Goal: Information Seeking & Learning: Learn about a topic

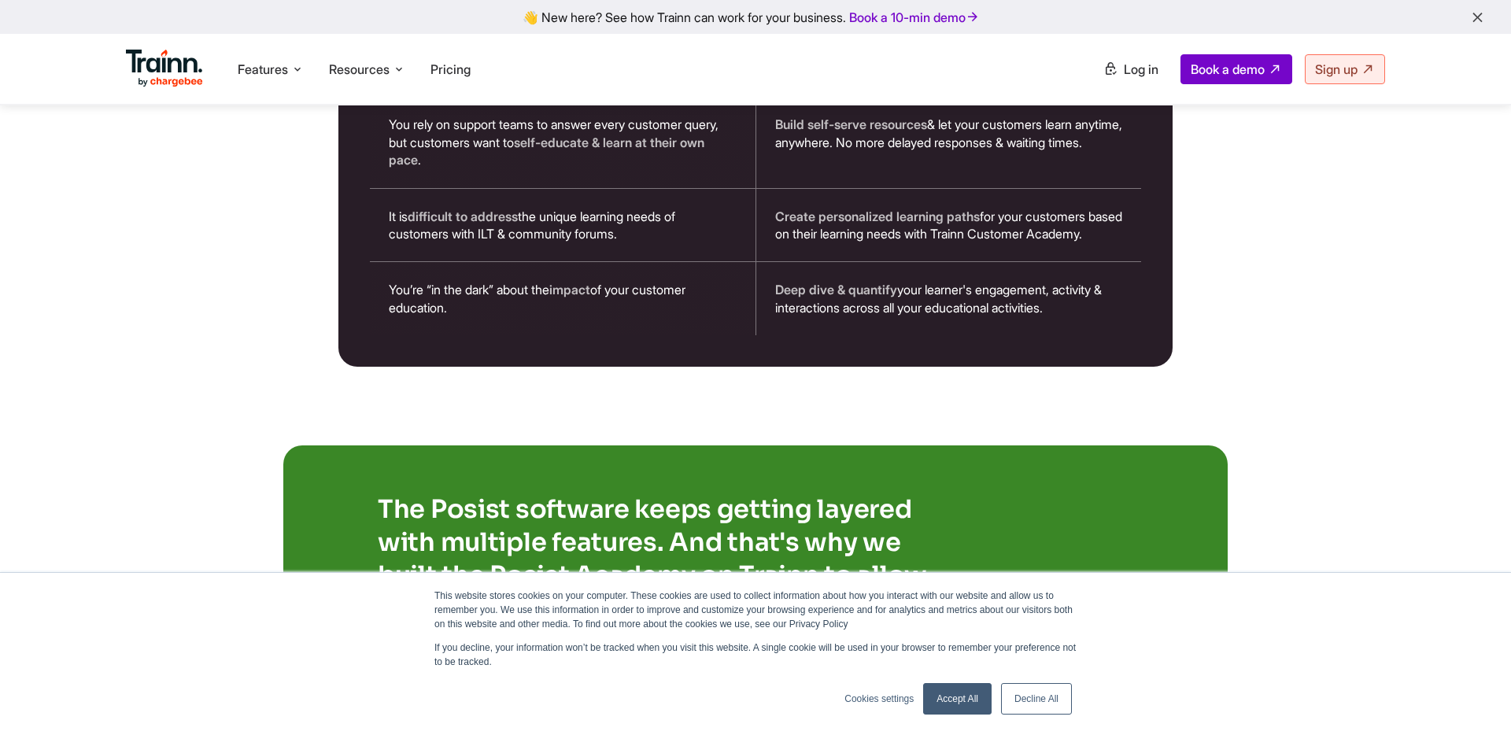
scroll to position [3103, 0]
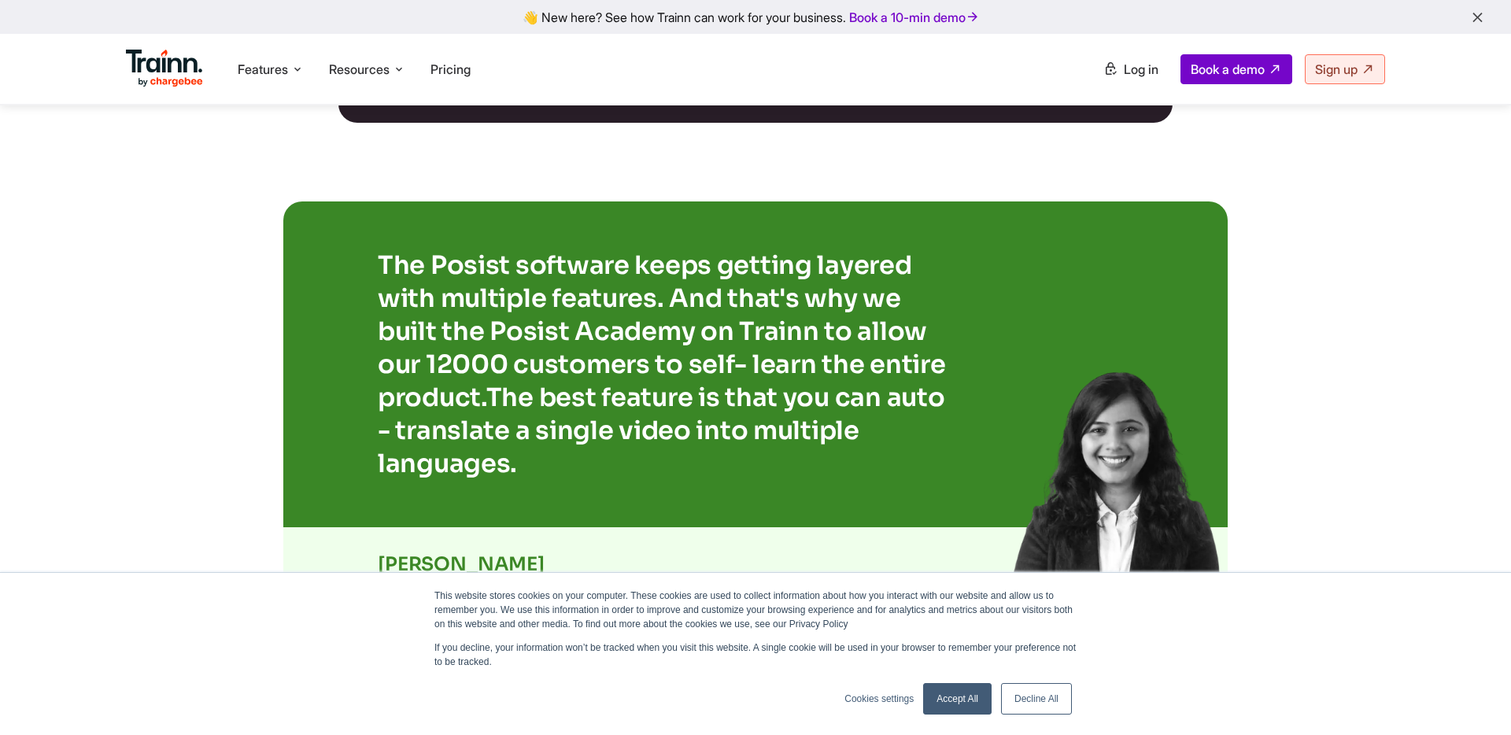
click at [1039, 685] on link "Decline All" at bounding box center [1036, 698] width 71 height 31
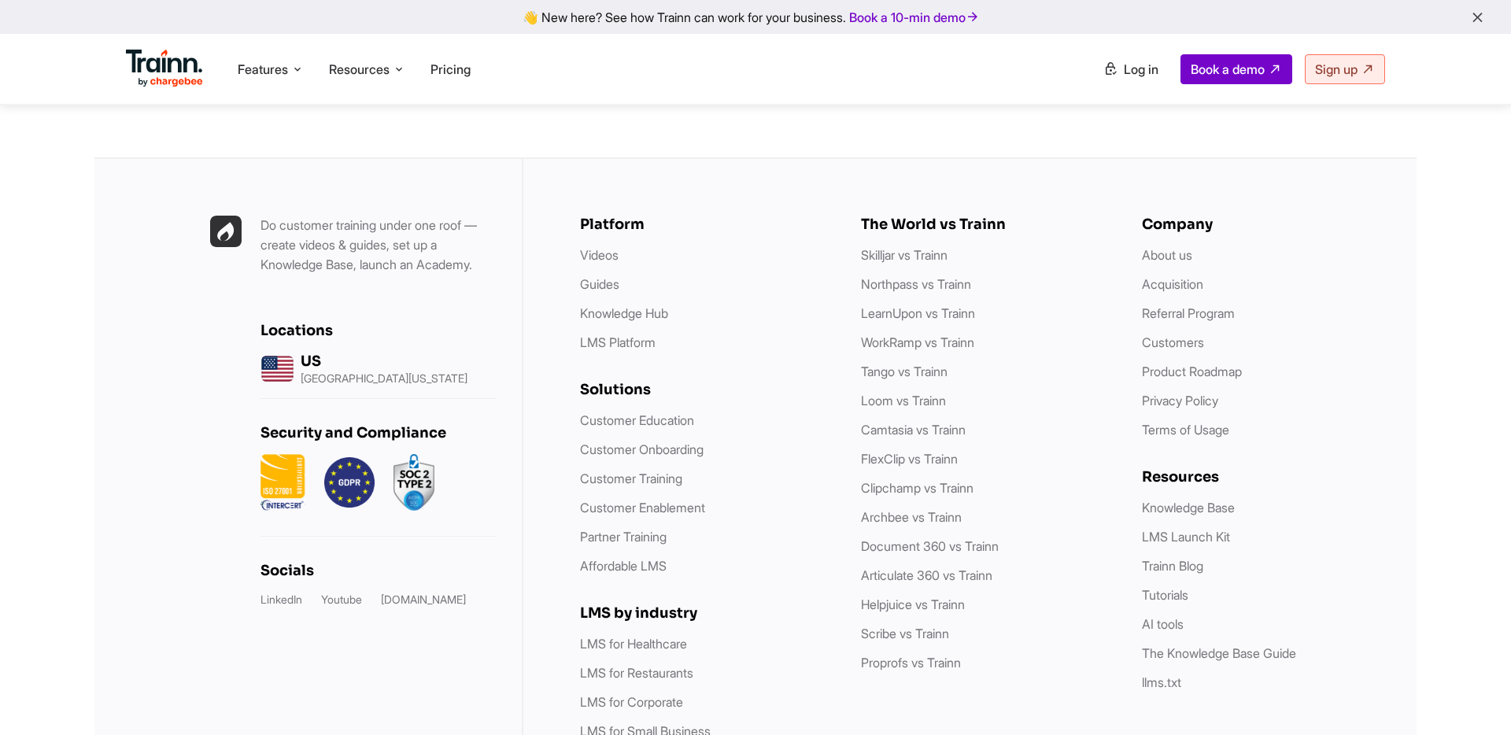
scroll to position [4566, 0]
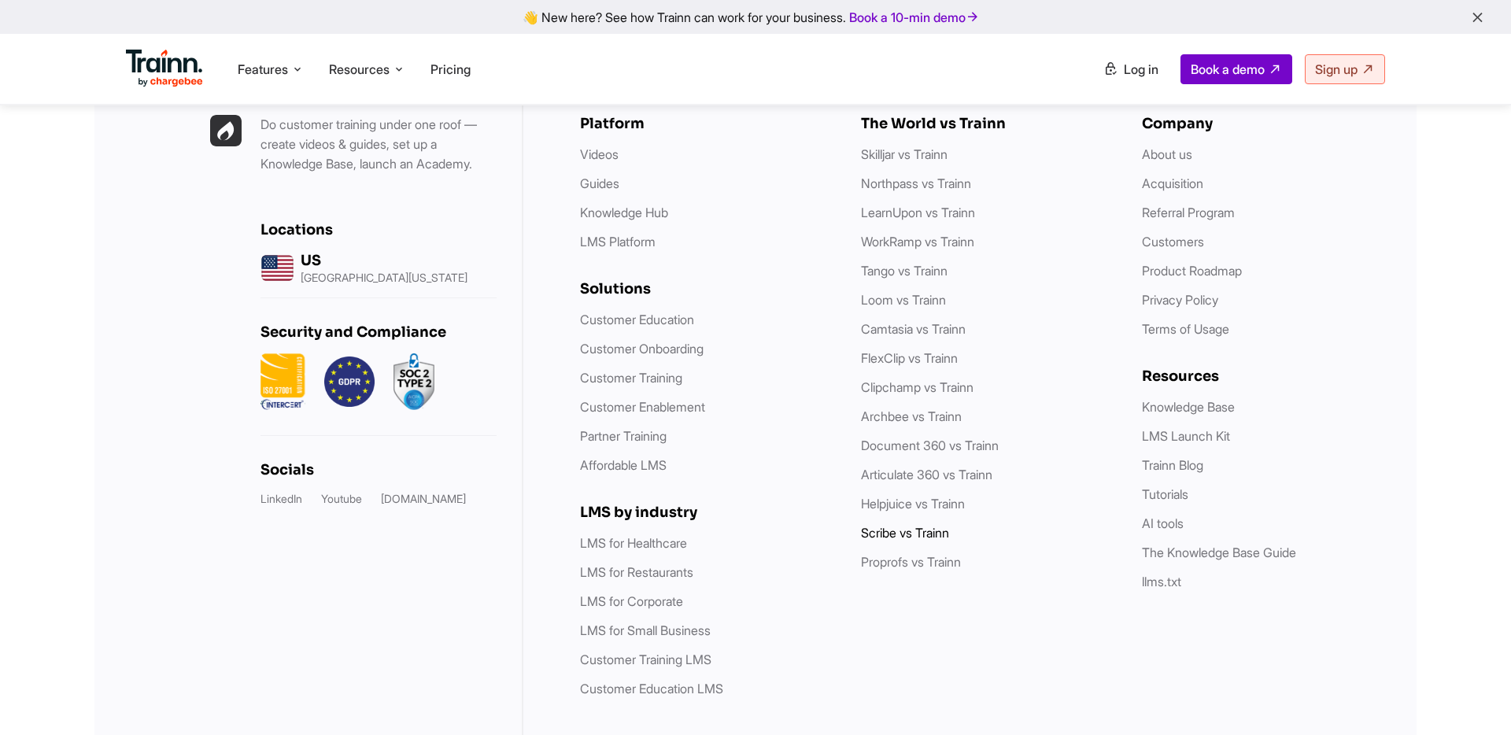
click at [906, 525] on link "Scribe vs Trainn" at bounding box center [905, 533] width 88 height 16
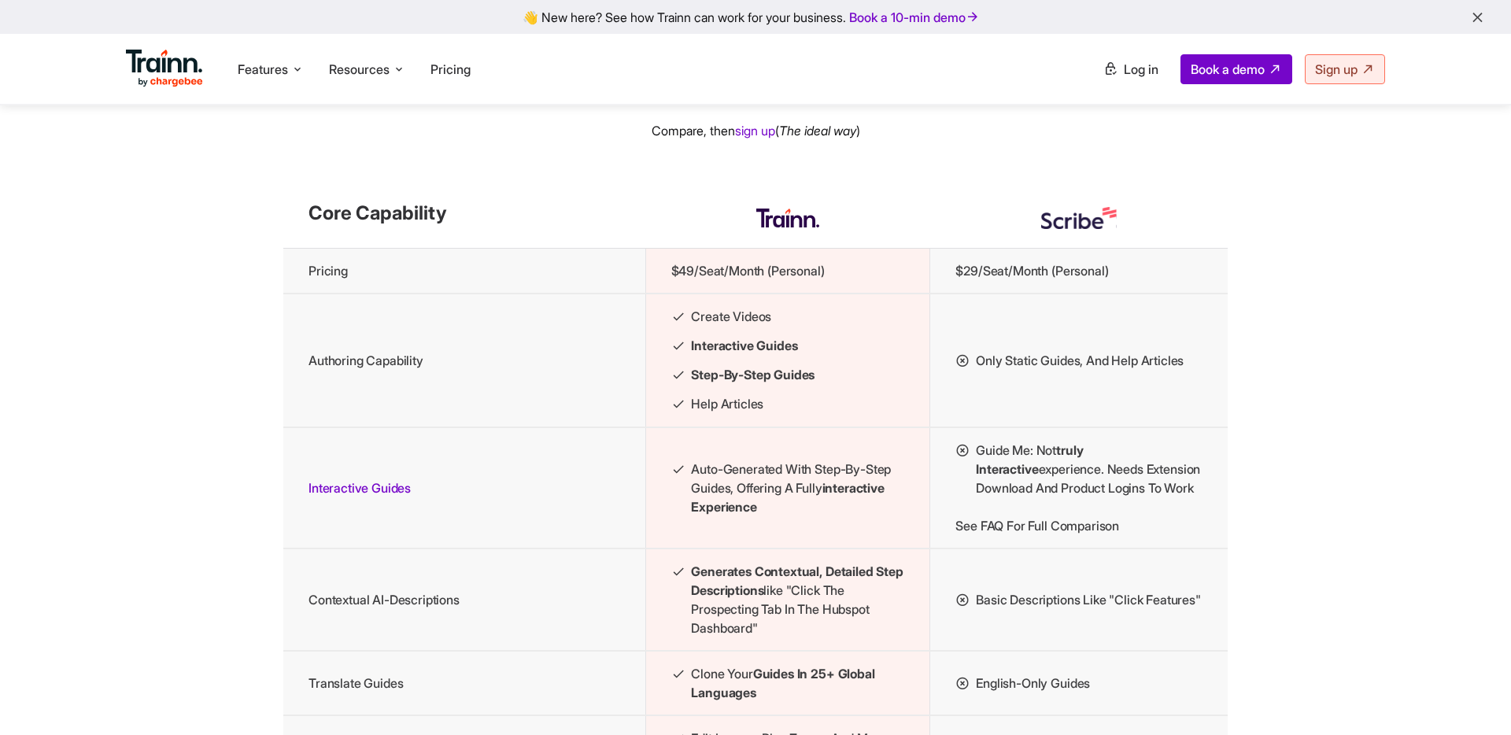
scroll to position [1679, 0]
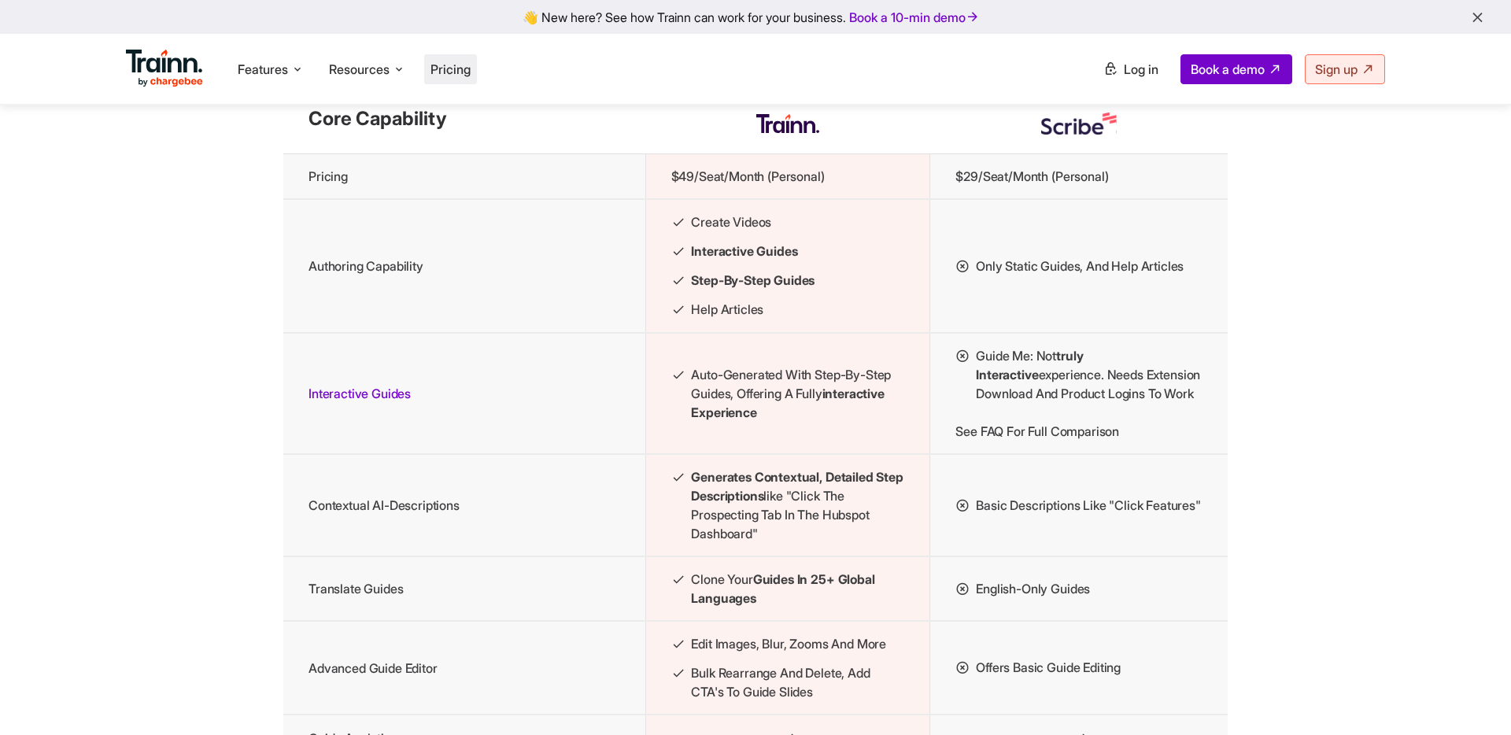
click at [463, 76] on span "Pricing" at bounding box center [450, 69] width 40 height 16
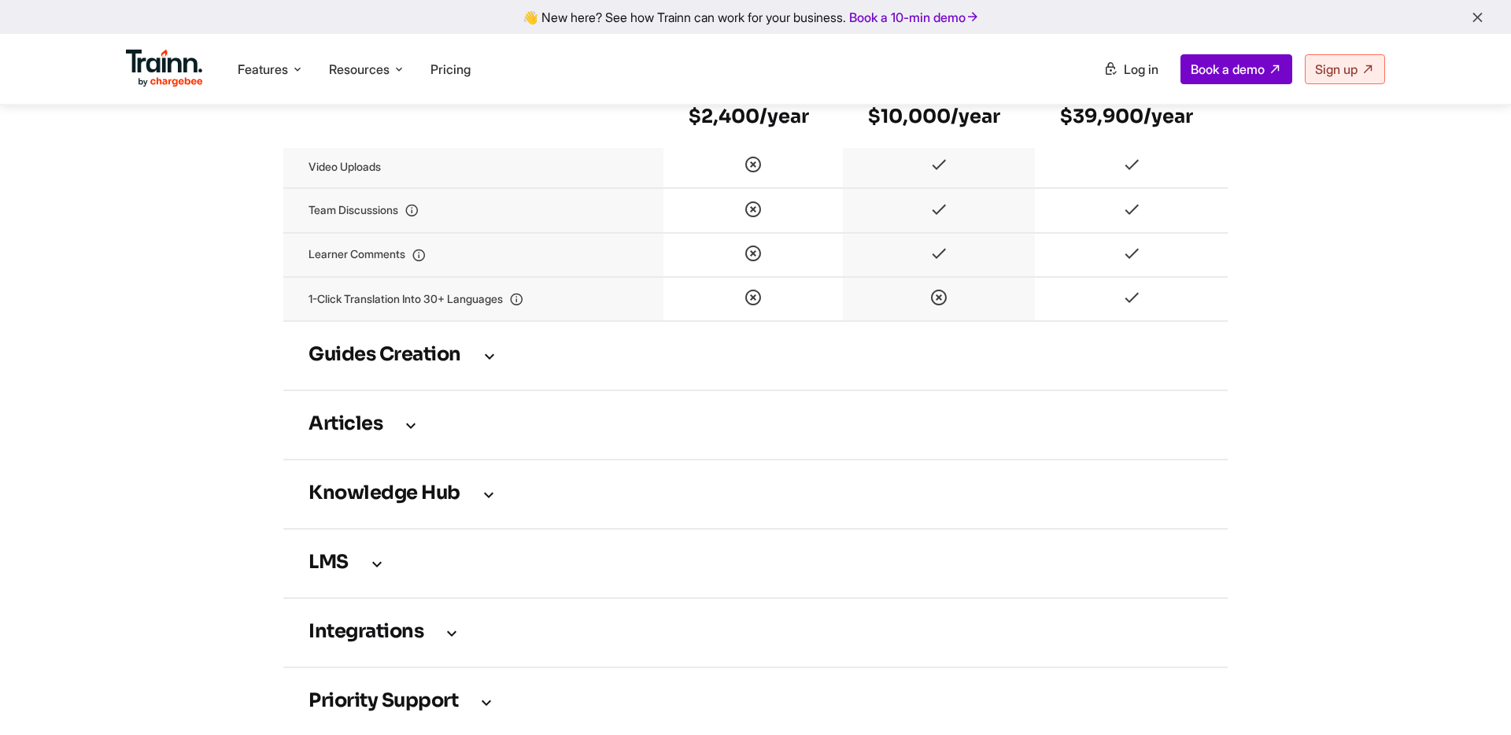
scroll to position [2062, 0]
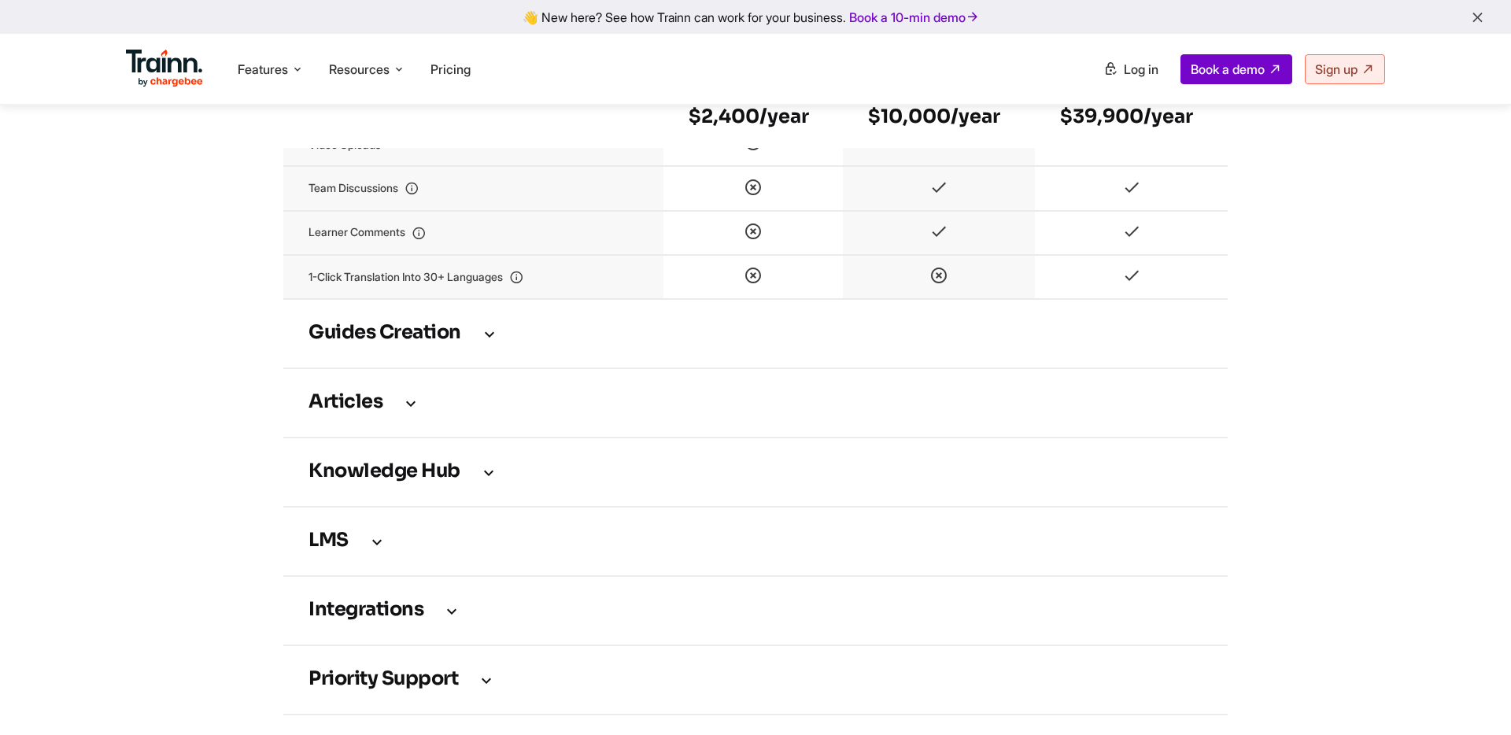
click at [458, 342] on h3 "Guides creation" at bounding box center [755, 333] width 894 height 17
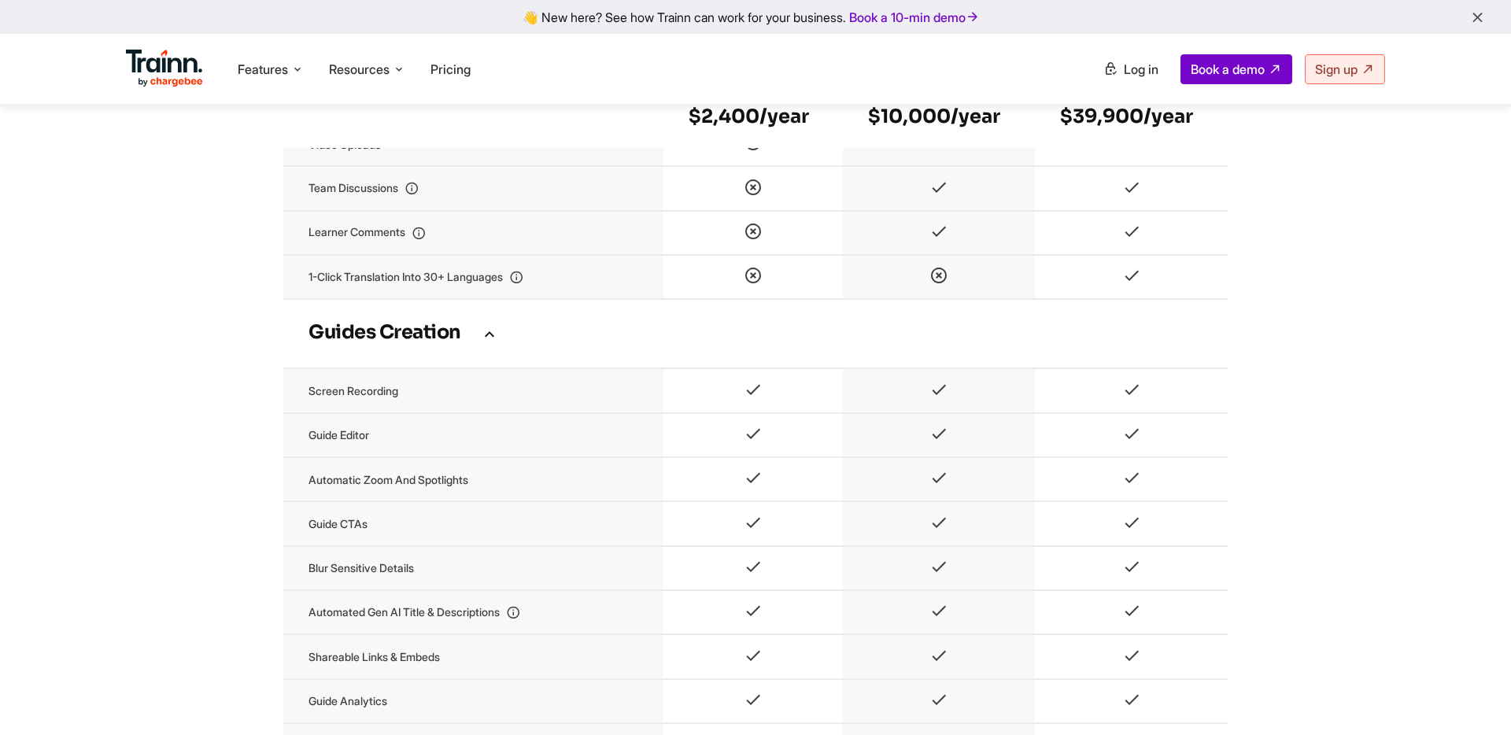
click at [458, 342] on h3 "Guides creation" at bounding box center [755, 333] width 894 height 17
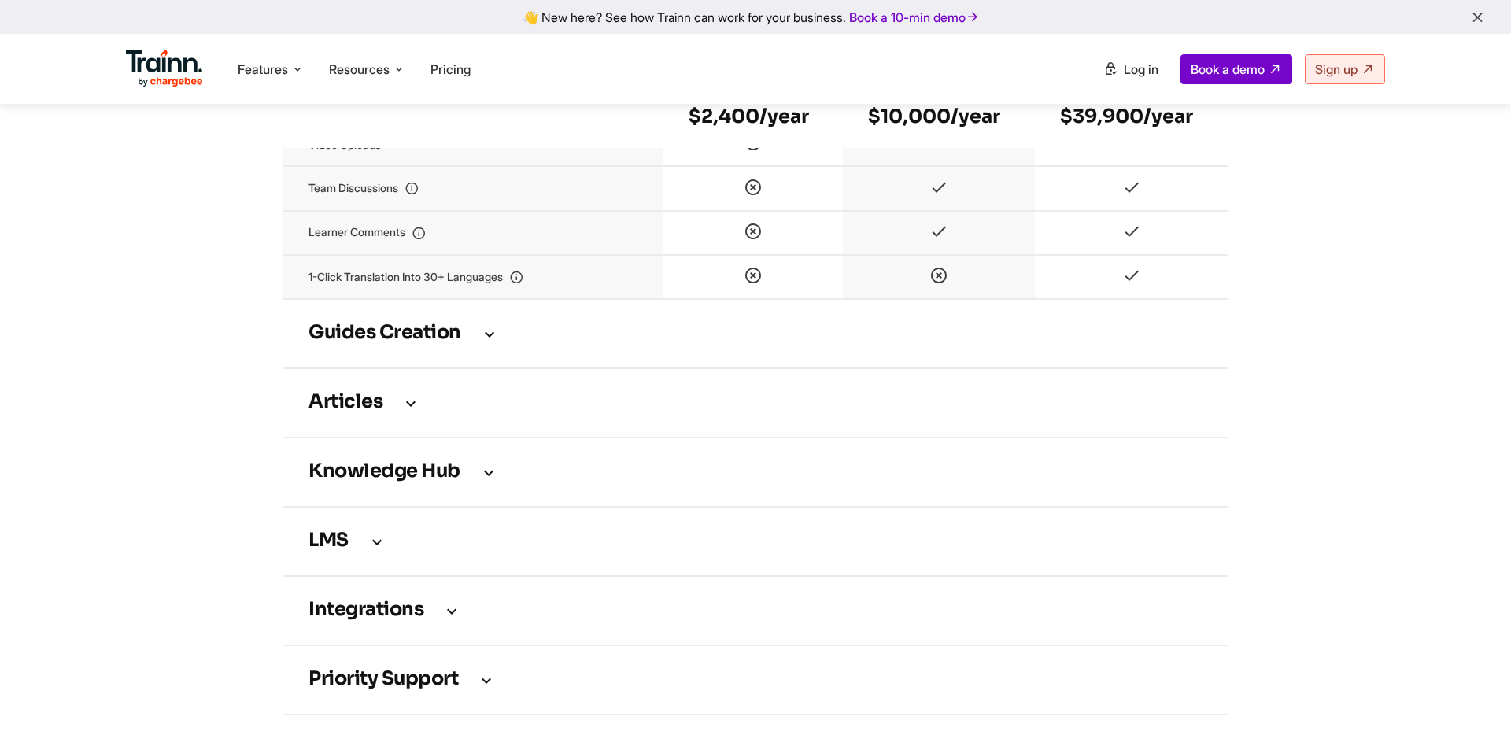
click at [421, 409] on h3 "Articles" at bounding box center [755, 402] width 894 height 17
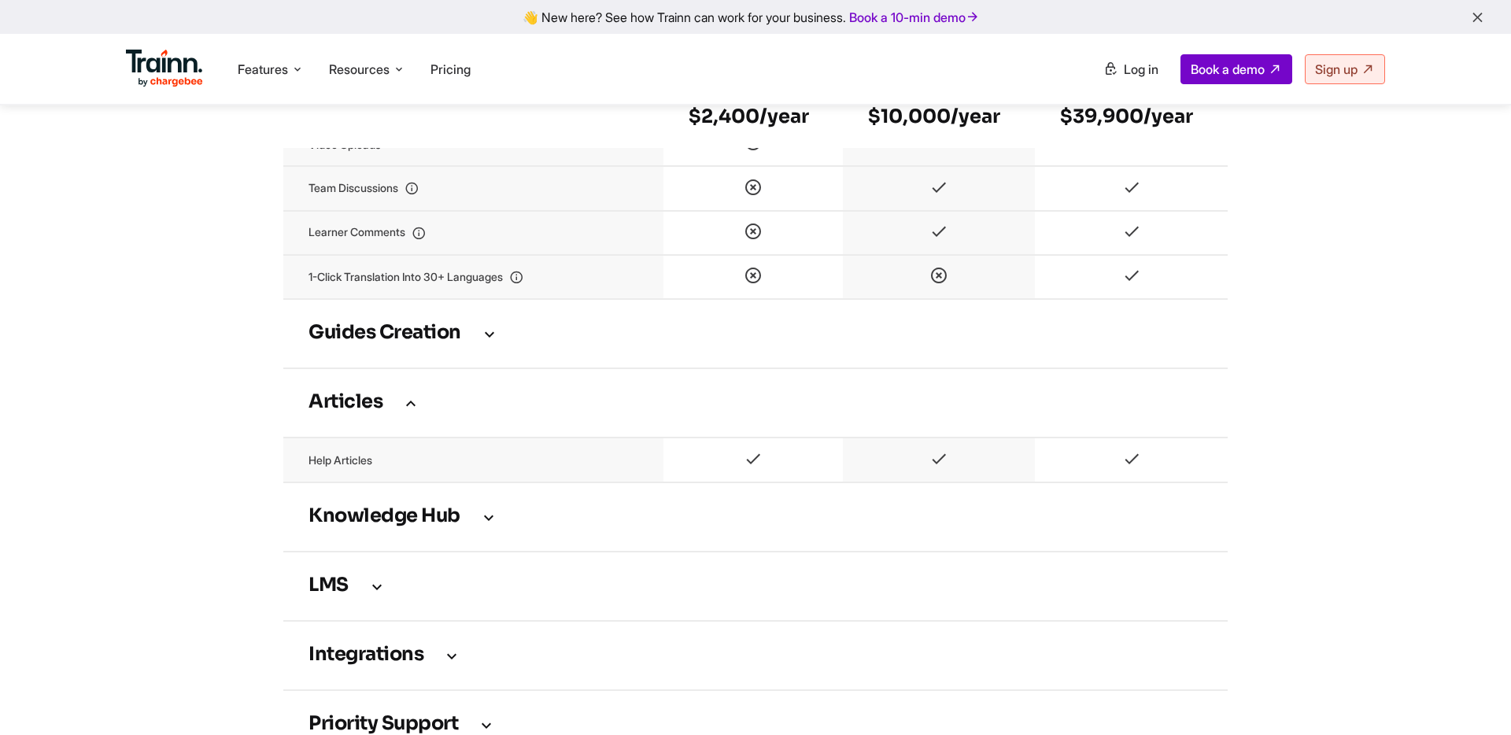
click at [421, 407] on td "Articles" at bounding box center [755, 402] width 944 height 69
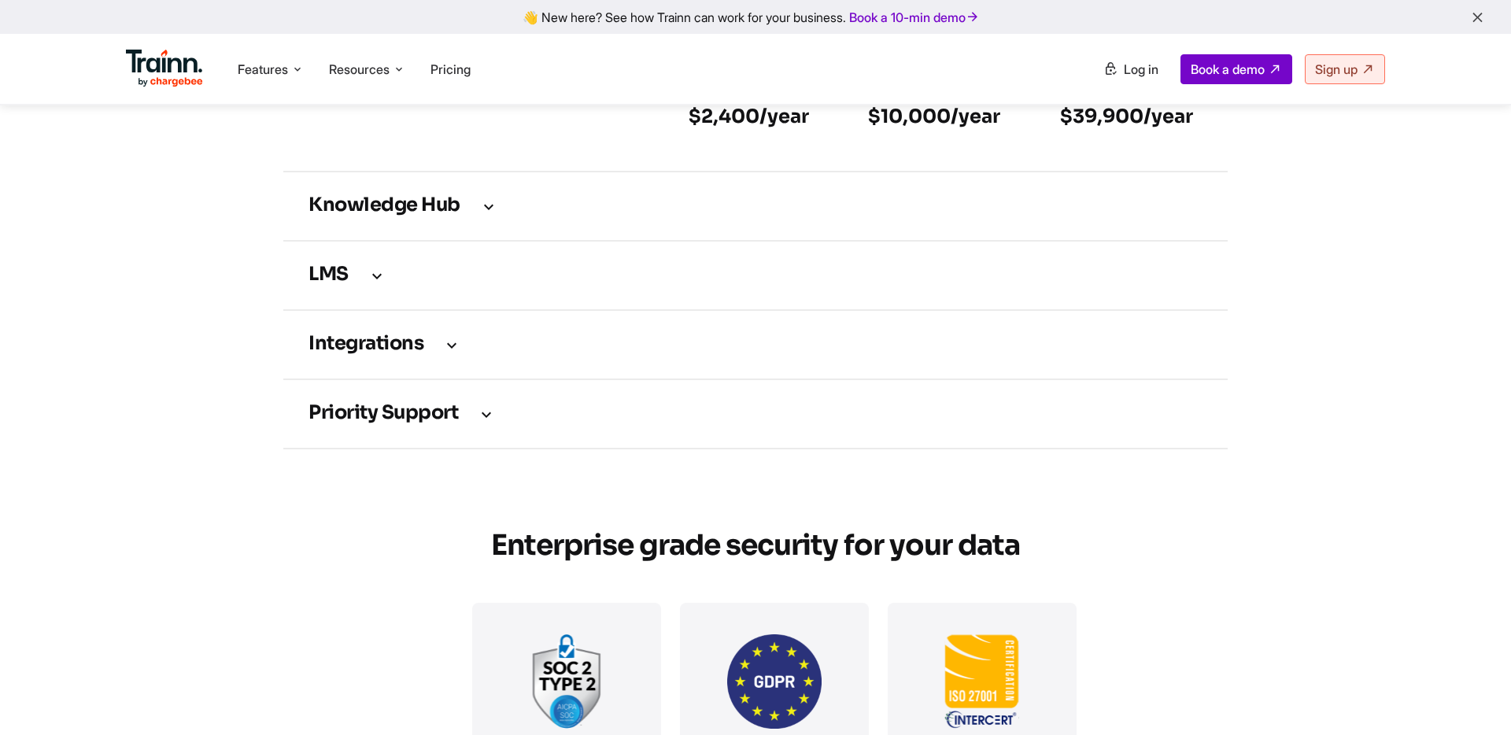
scroll to position [2349, 0]
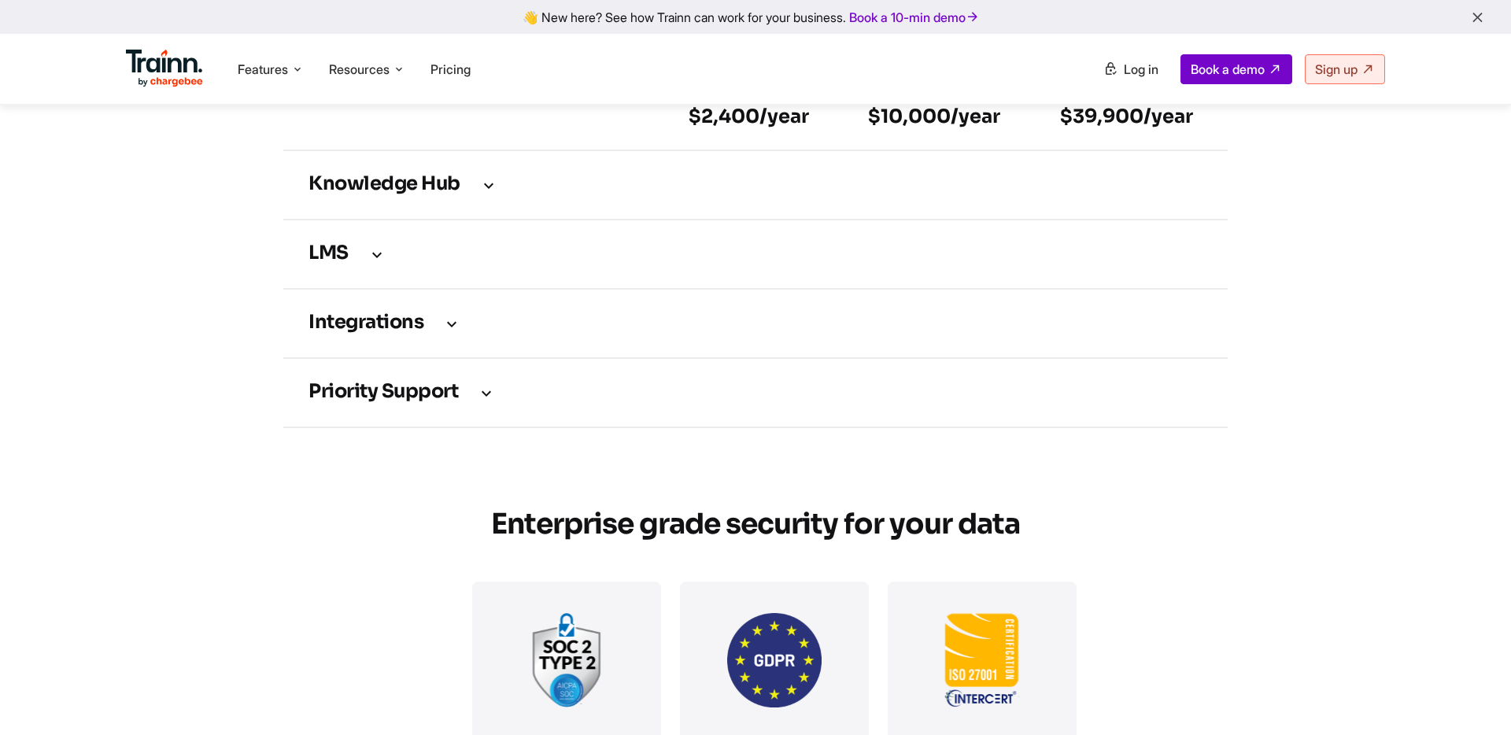
click at [440, 332] on h3 "Integrations" at bounding box center [755, 323] width 894 height 17
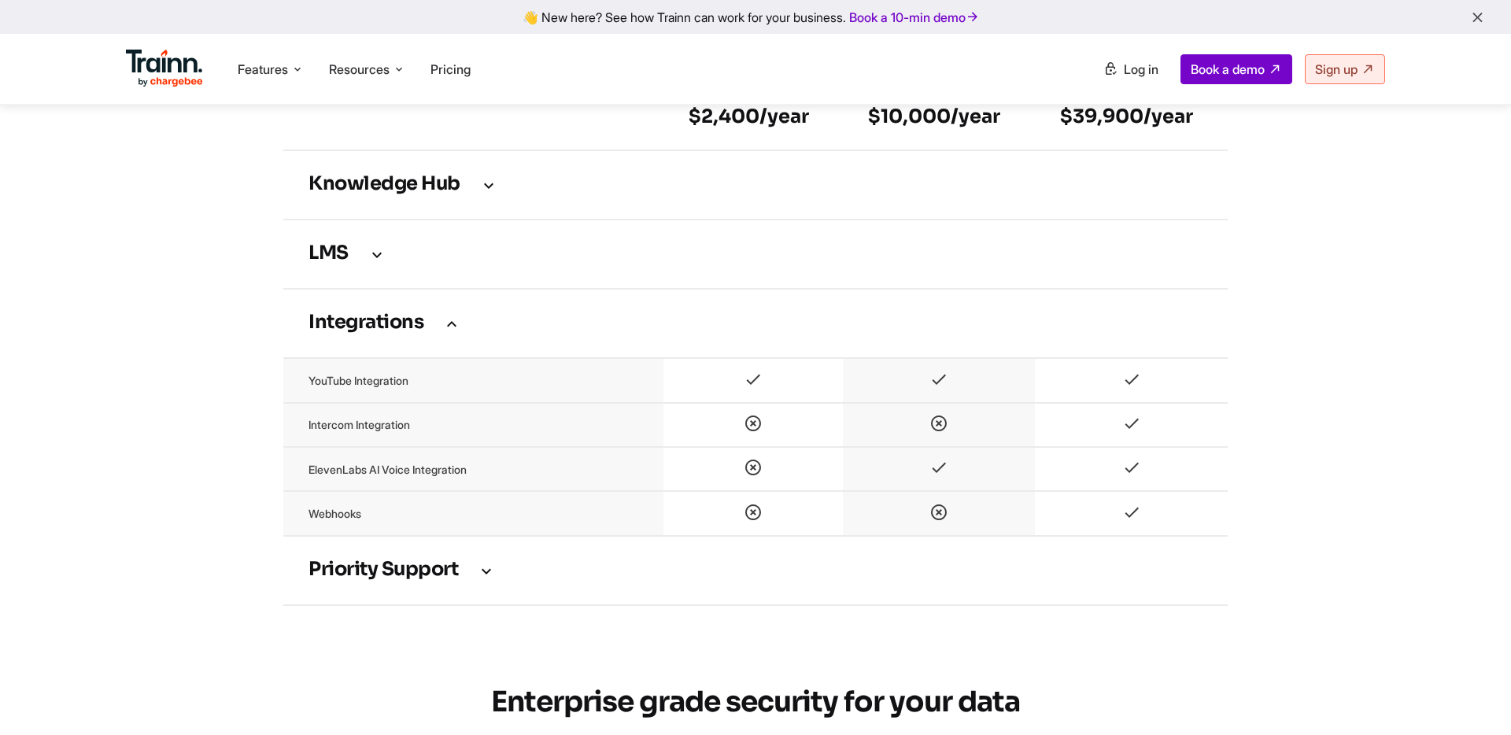
click at [440, 332] on h3 "Integrations" at bounding box center [755, 323] width 894 height 17
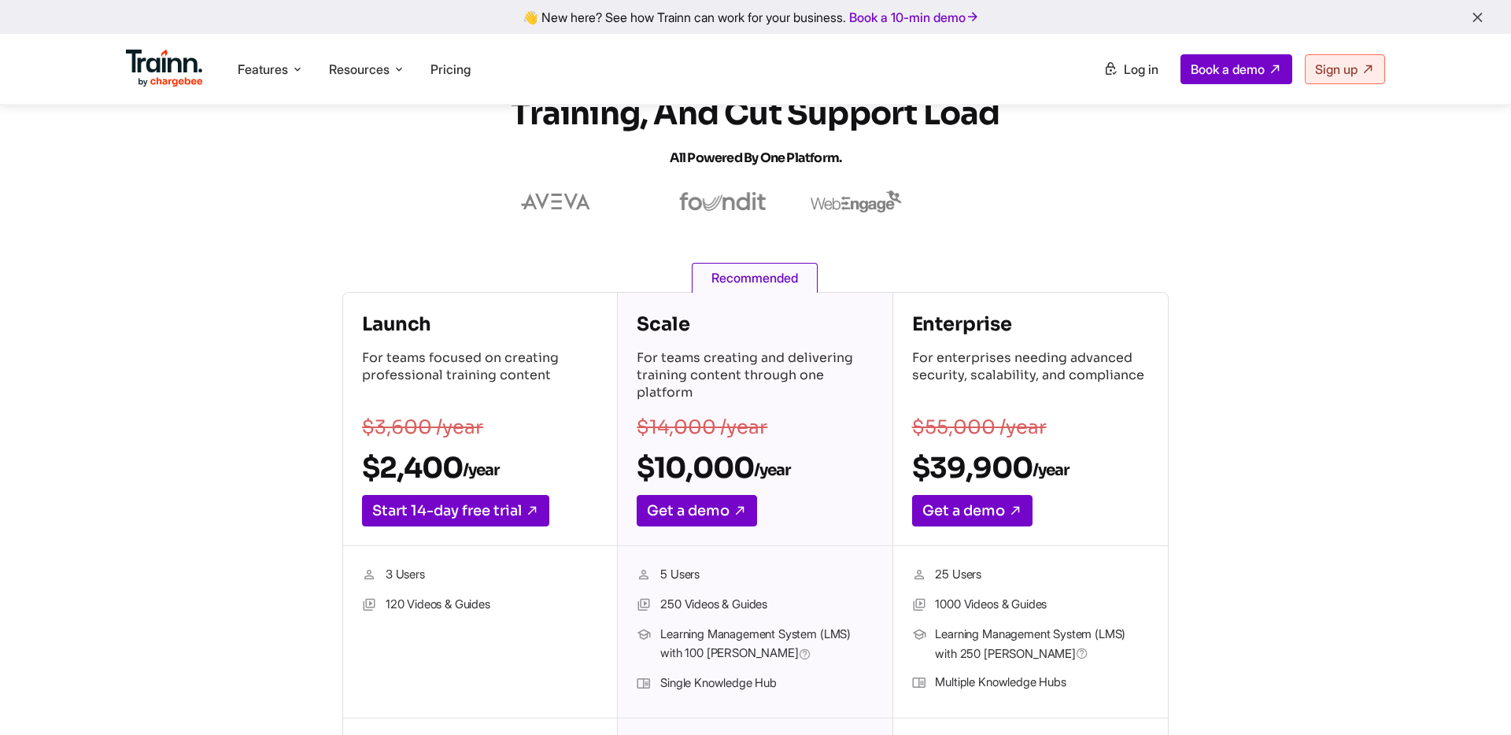
scroll to position [0, 0]
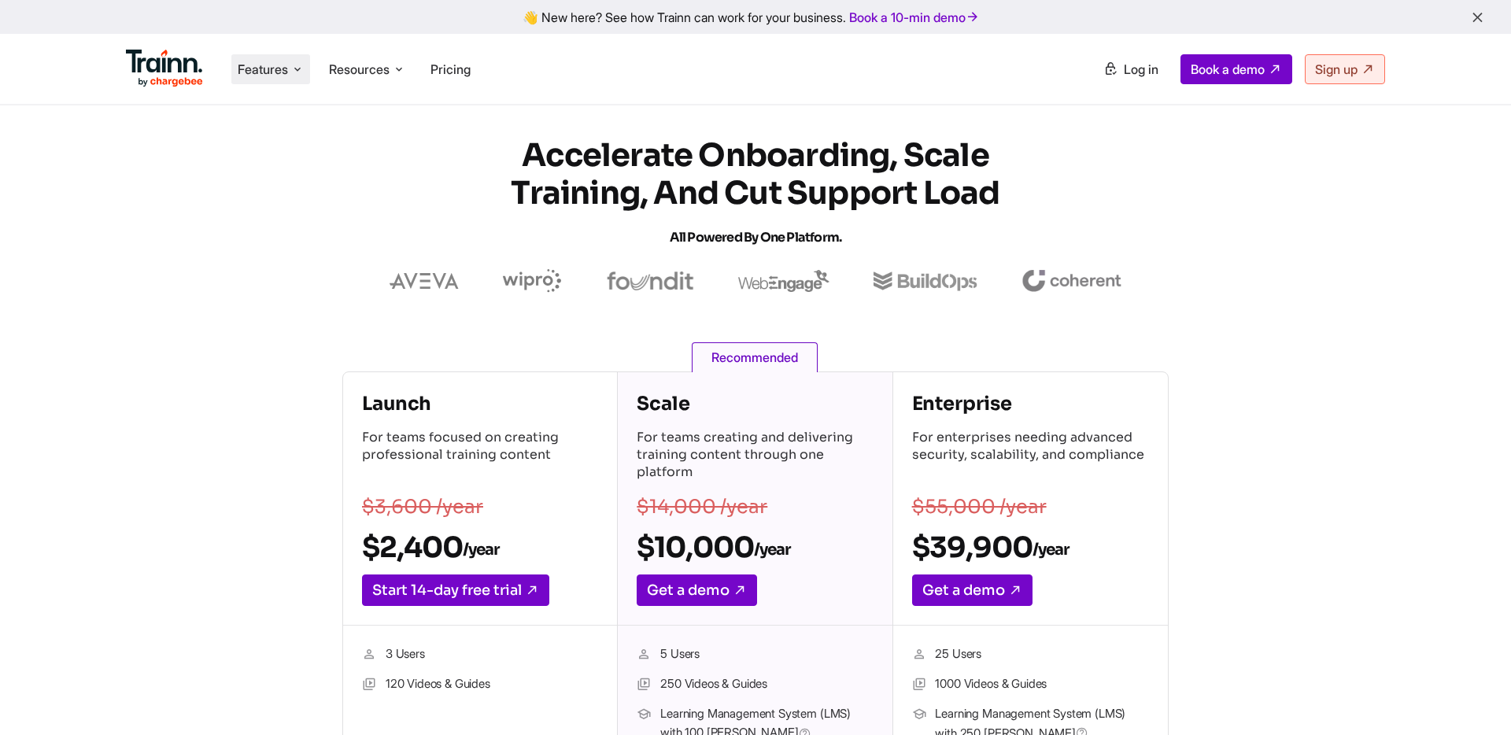
click at [275, 72] on span "Features" at bounding box center [263, 69] width 50 height 17
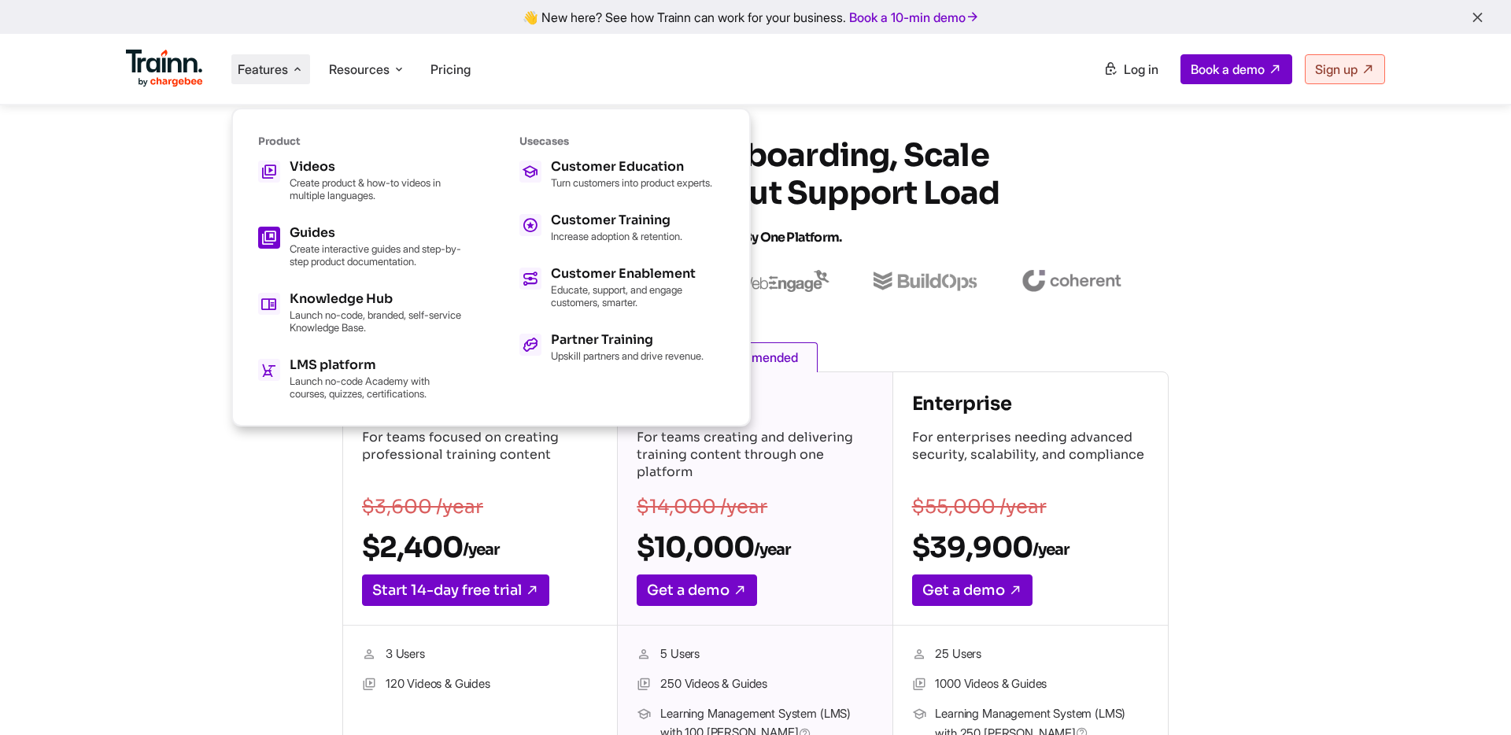
click at [393, 232] on div "Guides" at bounding box center [376, 233] width 173 height 13
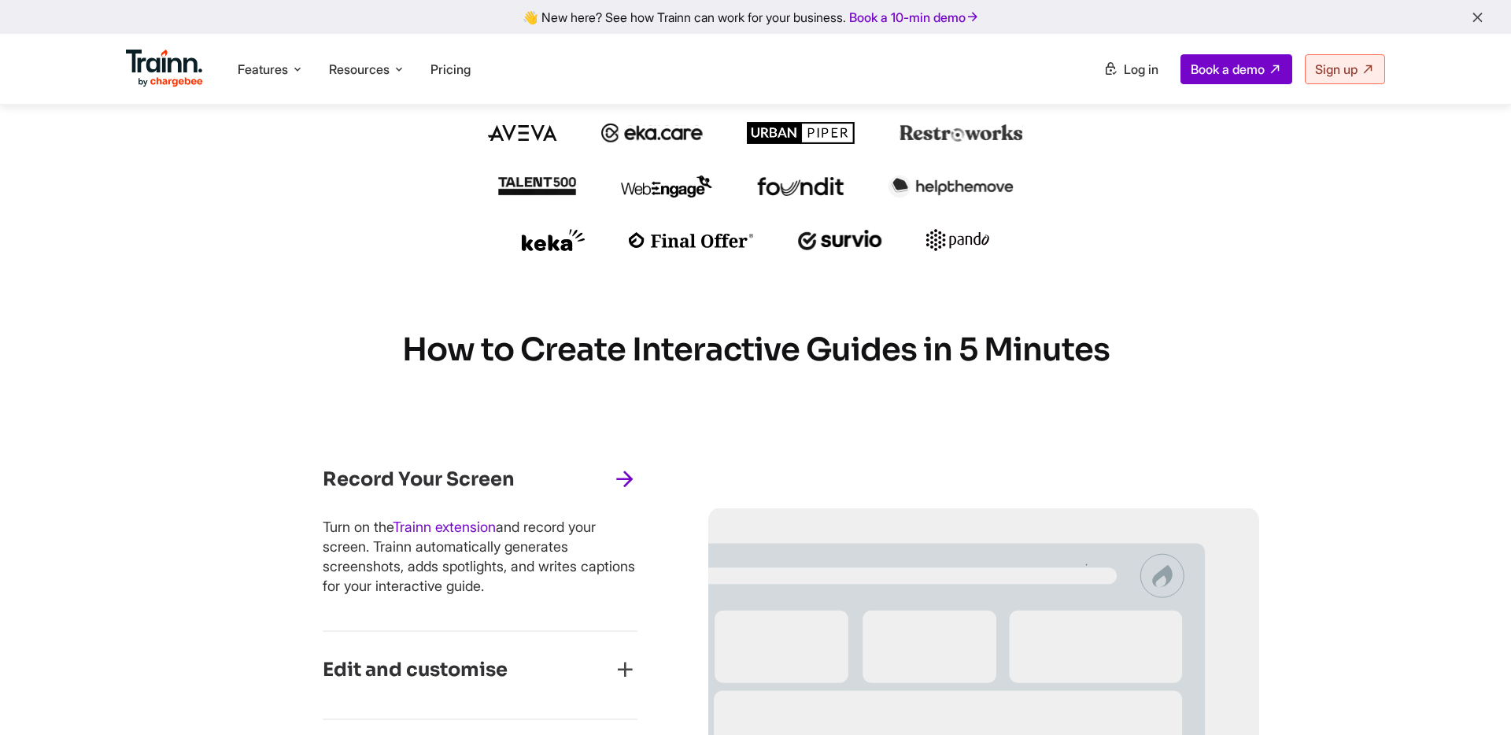
scroll to position [773, 0]
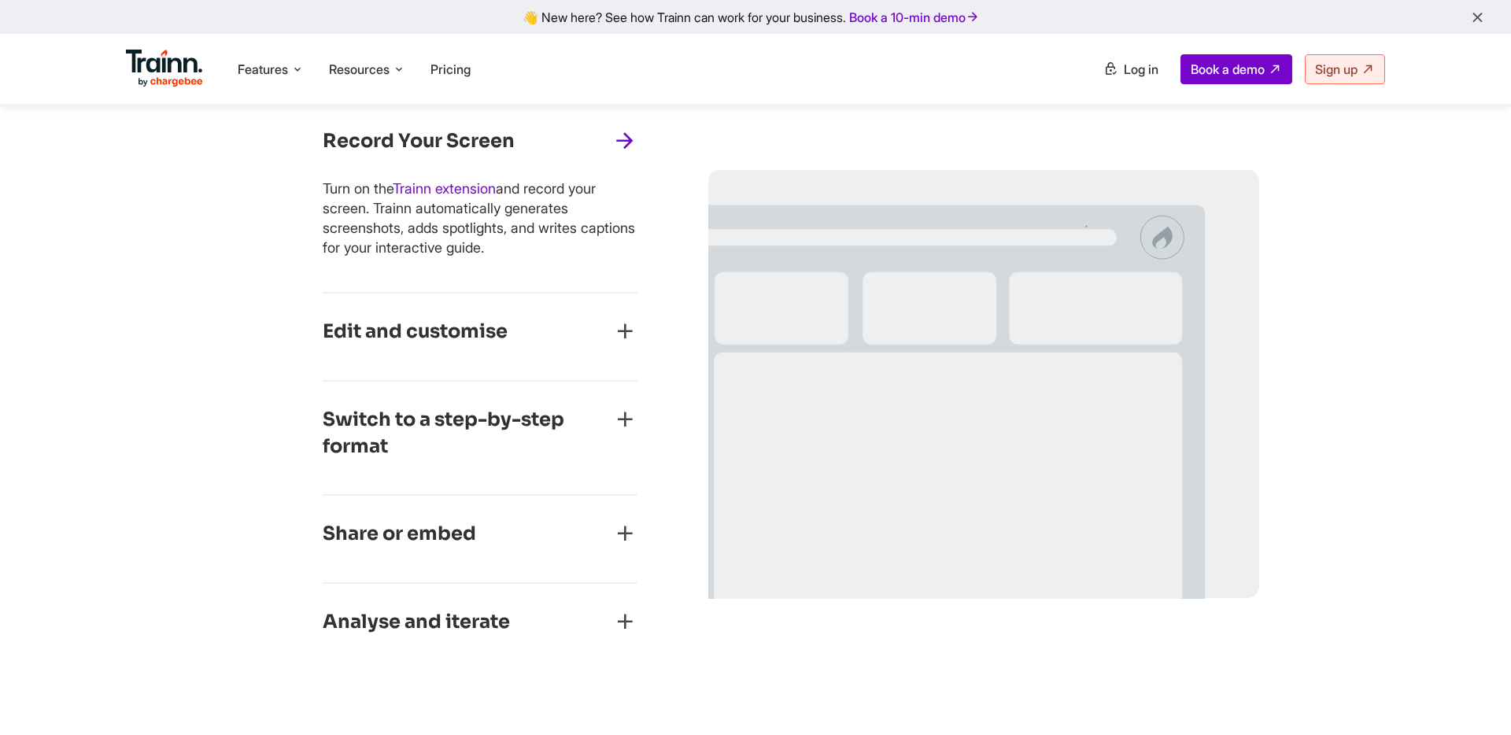
click at [460, 335] on h3 "Edit and customise" at bounding box center [415, 332] width 185 height 27
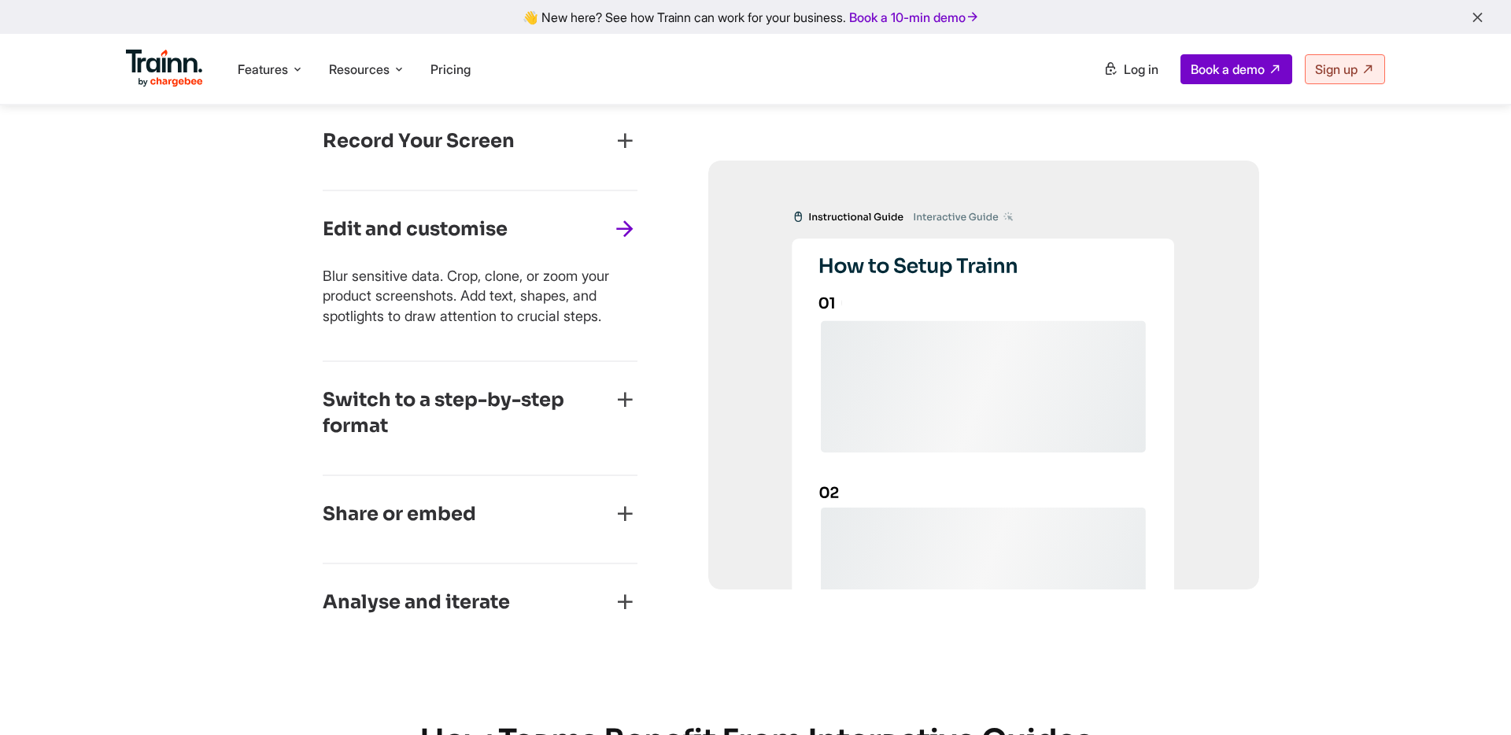
click at [500, 412] on h3 "Switch to a step-by-step format" at bounding box center [468, 413] width 290 height 53
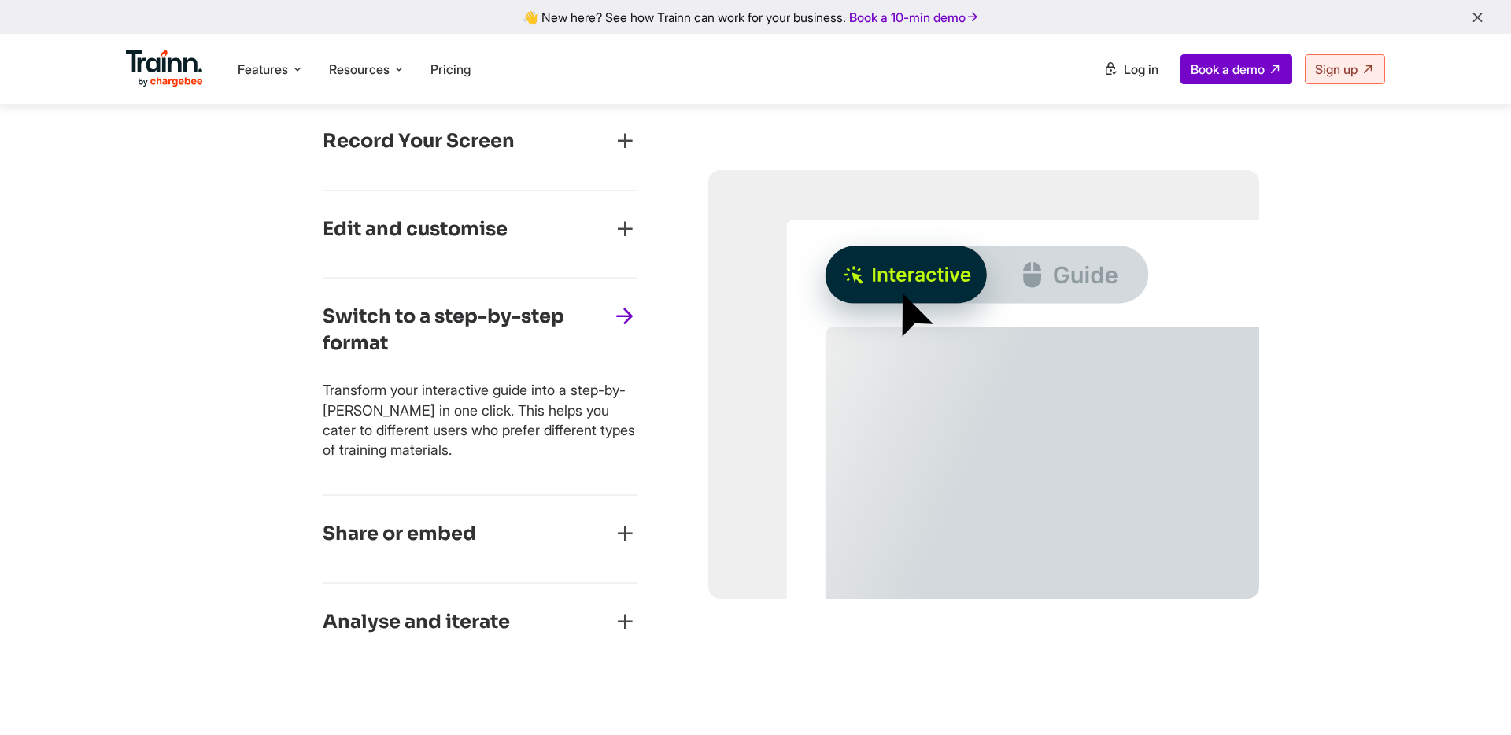
click at [482, 533] on div "Share or embed" at bounding box center [480, 539] width 315 height 36
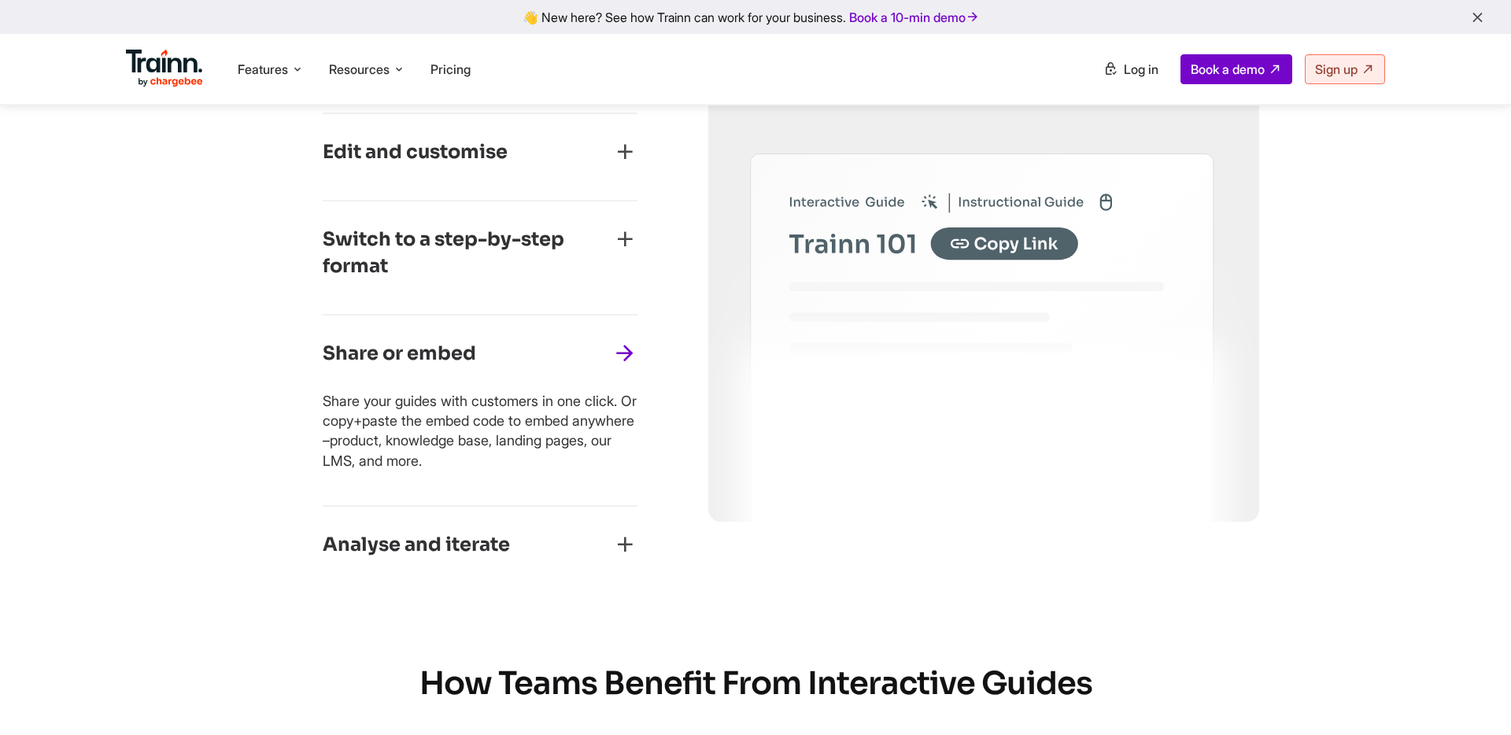
scroll to position [857, 0]
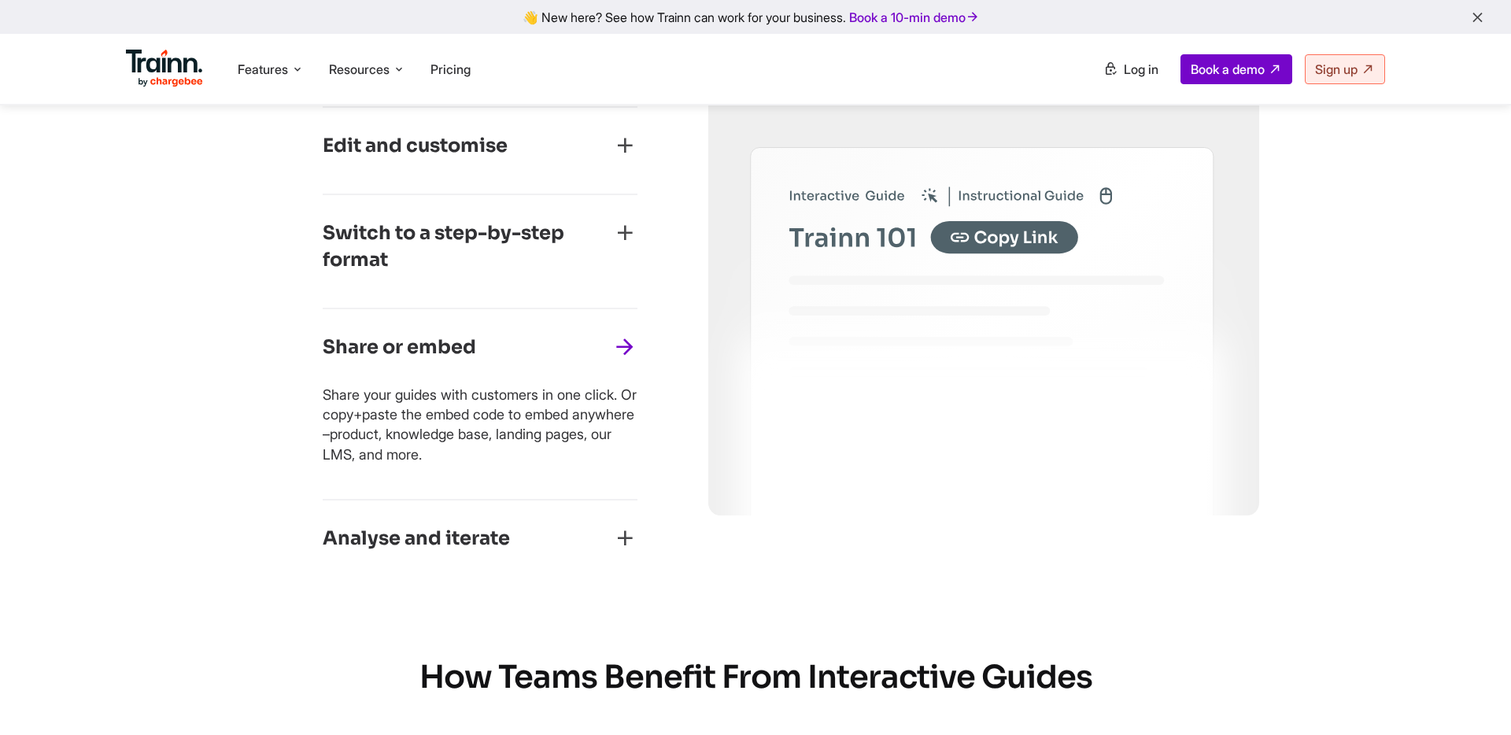
click at [485, 530] on h3 "Analyse and iterate" at bounding box center [416, 539] width 187 height 27
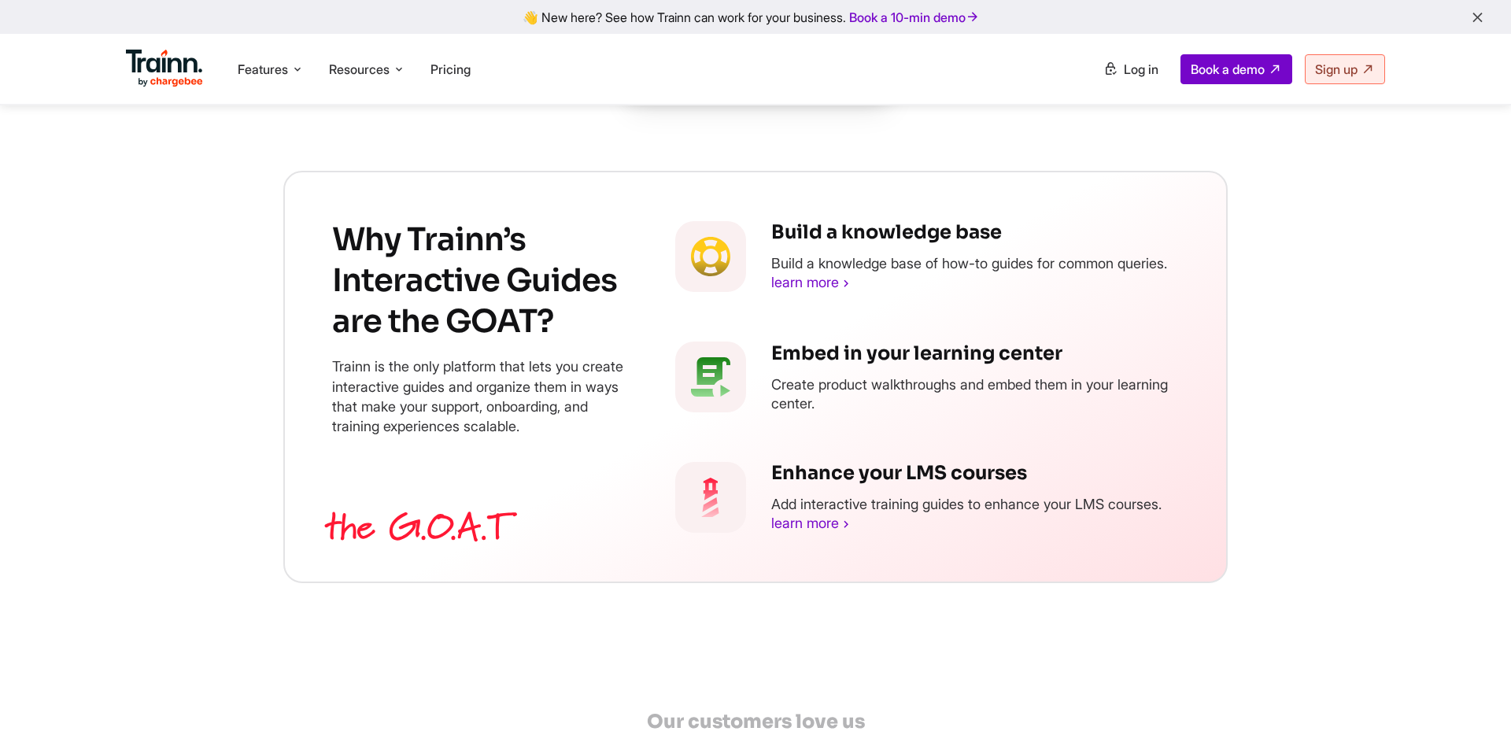
scroll to position [2011, 0]
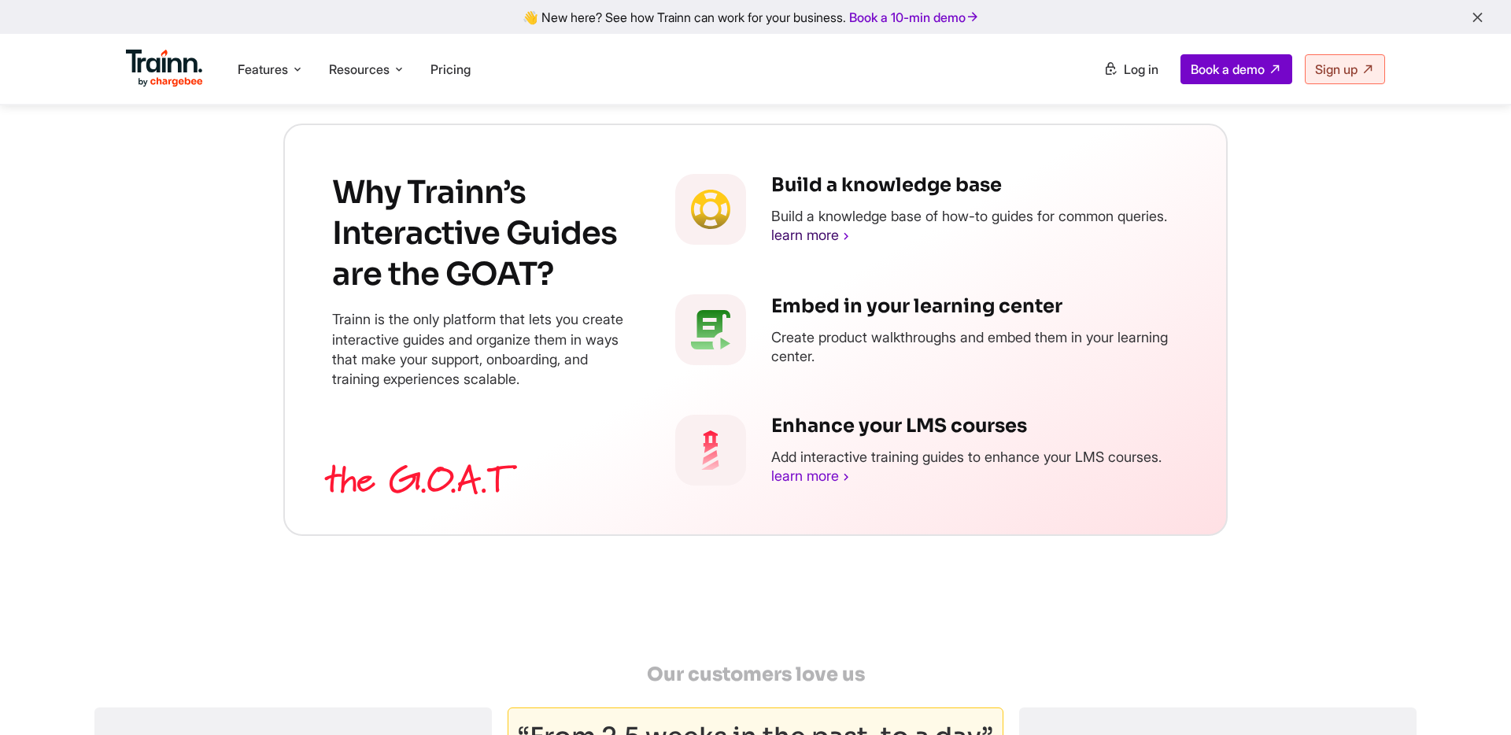
click at [818, 243] on link "learn more" at bounding box center [812, 235] width 82 height 17
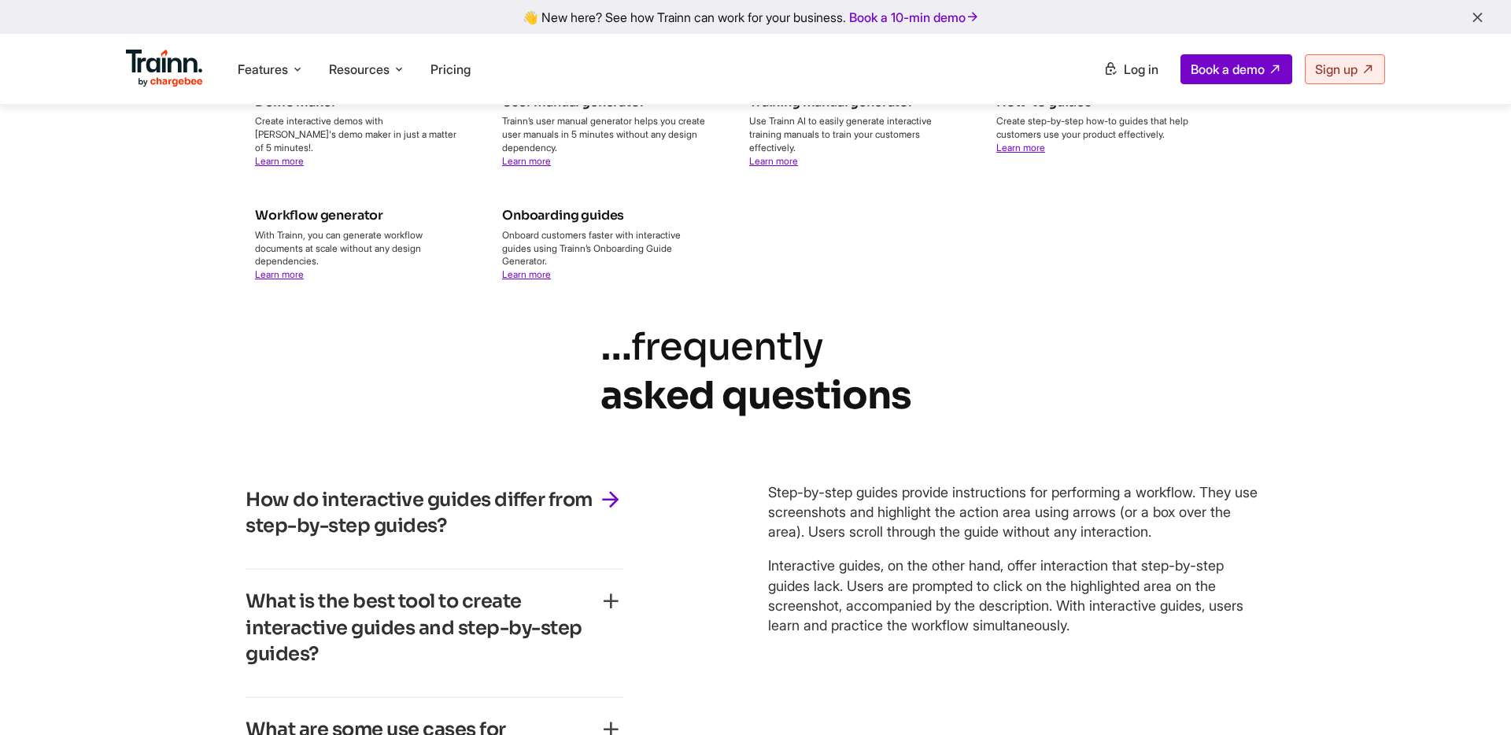
scroll to position [3325, 0]
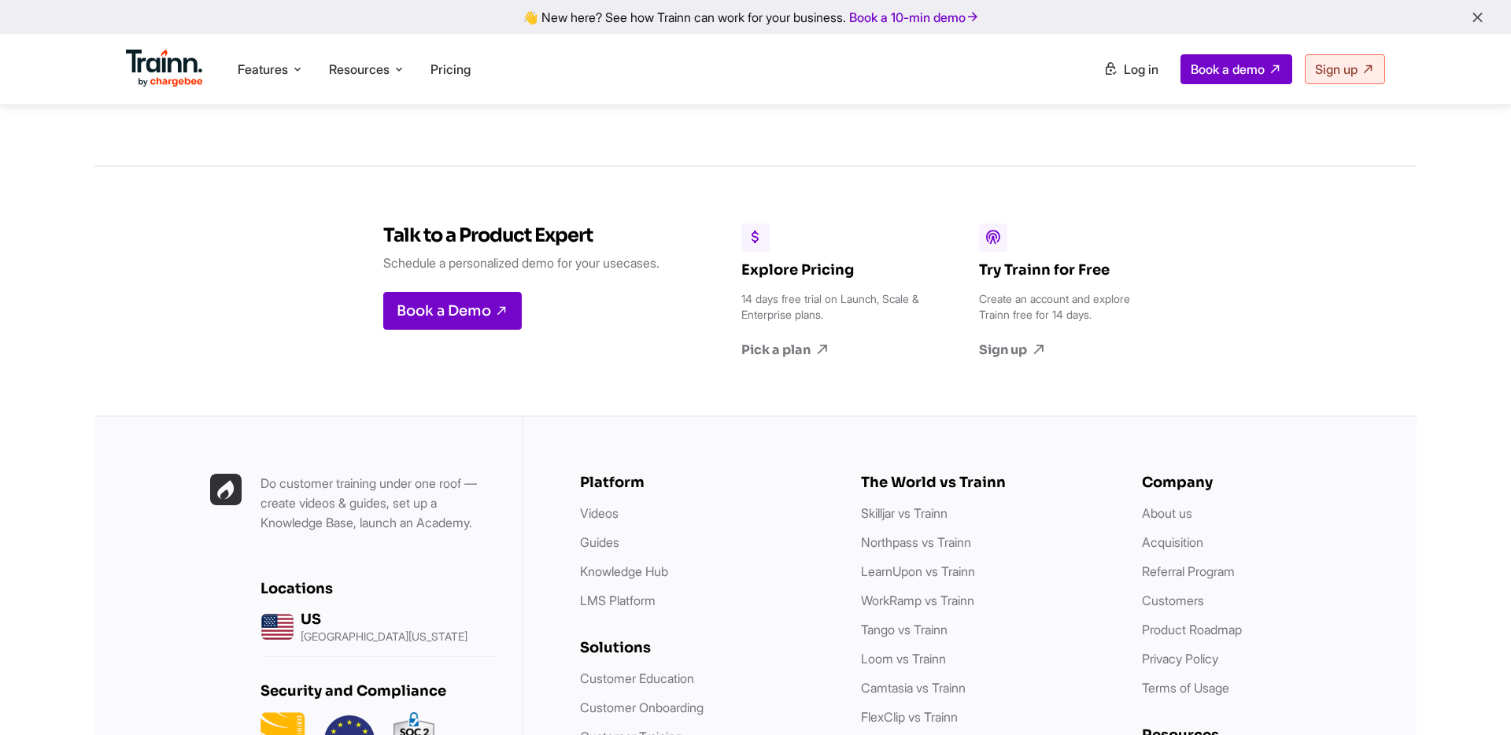
scroll to position [4401, 0]
